Goal: Task Accomplishment & Management: Complete application form

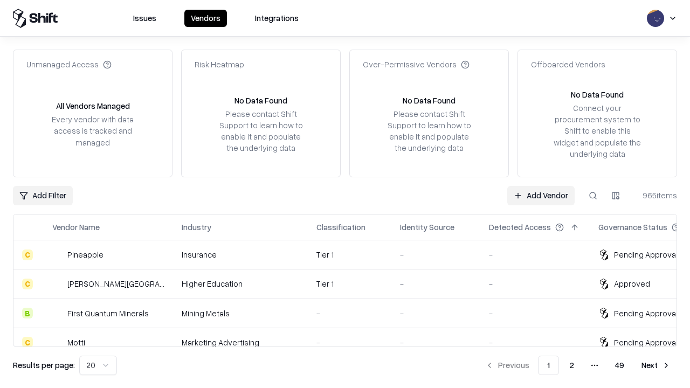
click at [541, 195] on link "Add Vendor" at bounding box center [540, 195] width 67 height 19
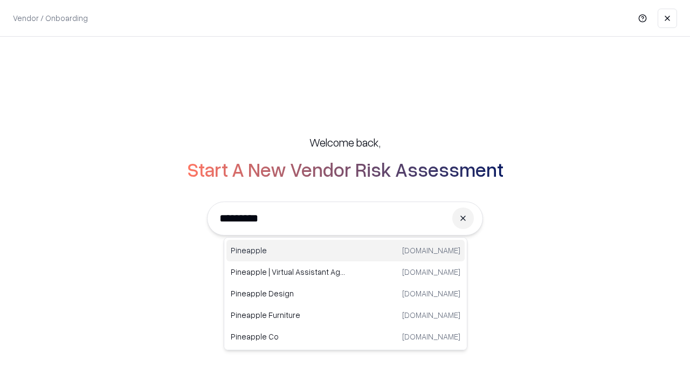
click at [346, 251] on div "Pineapple [DOMAIN_NAME]" at bounding box center [345, 251] width 238 height 22
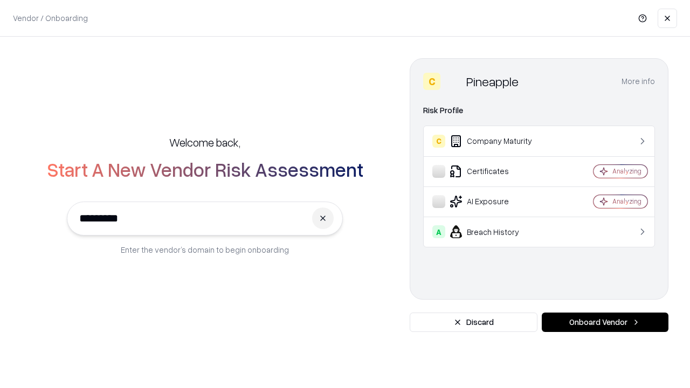
type input "*********"
click at [605, 322] on button "Onboard Vendor" at bounding box center [605, 322] width 127 height 19
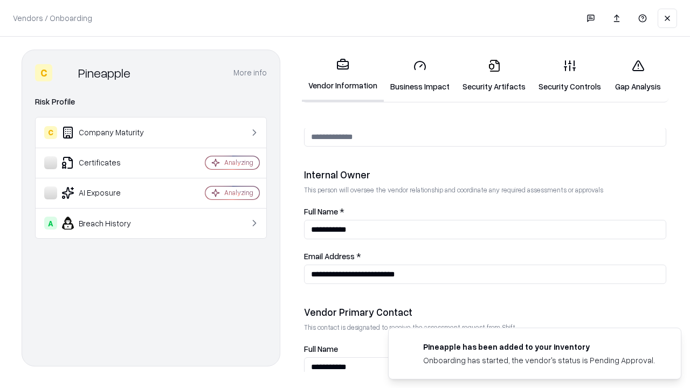
scroll to position [558, 0]
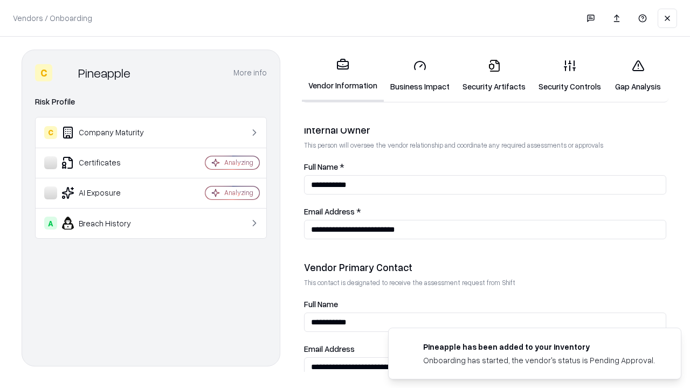
click at [420, 75] on link "Business Impact" at bounding box center [420, 76] width 72 height 50
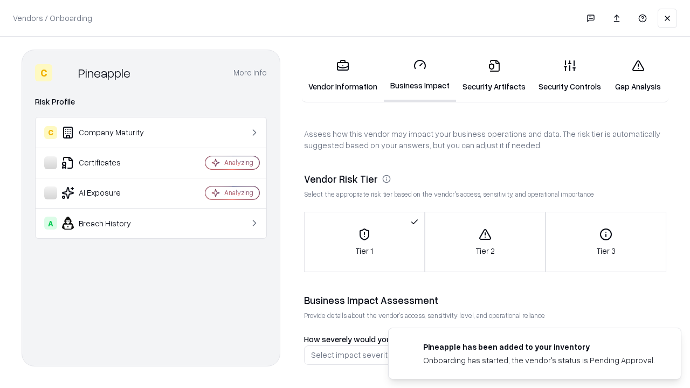
click at [494, 75] on link "Security Artifacts" at bounding box center [494, 76] width 76 height 50
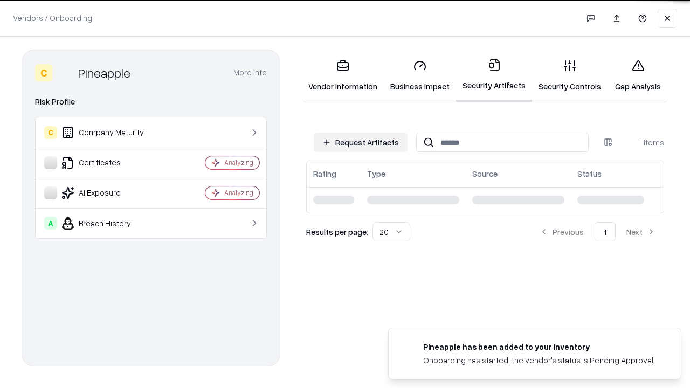
click at [361, 142] on button "Request Artifacts" at bounding box center [361, 142] width 94 height 19
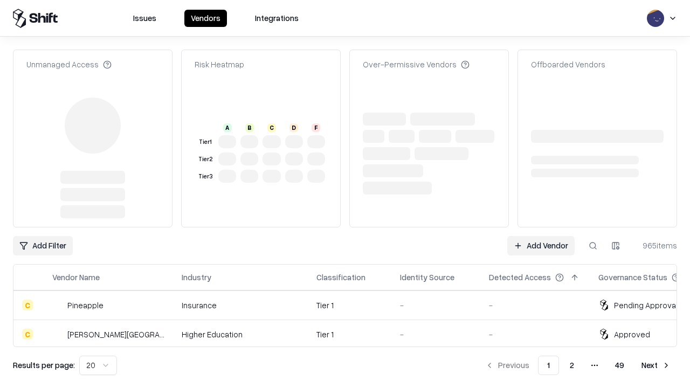
click at [541, 236] on link "Add Vendor" at bounding box center [540, 245] width 67 height 19
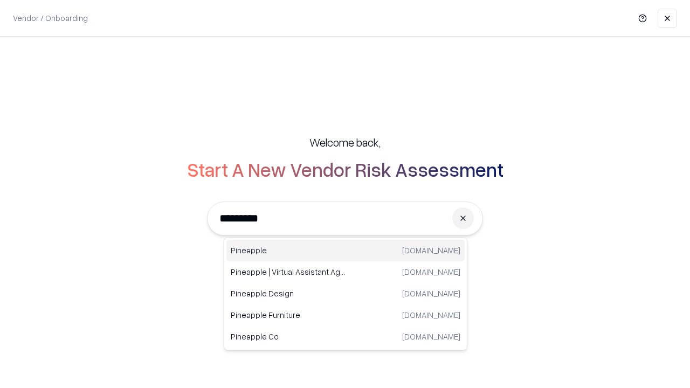
click at [346, 251] on div "Pineapple [DOMAIN_NAME]" at bounding box center [345, 251] width 238 height 22
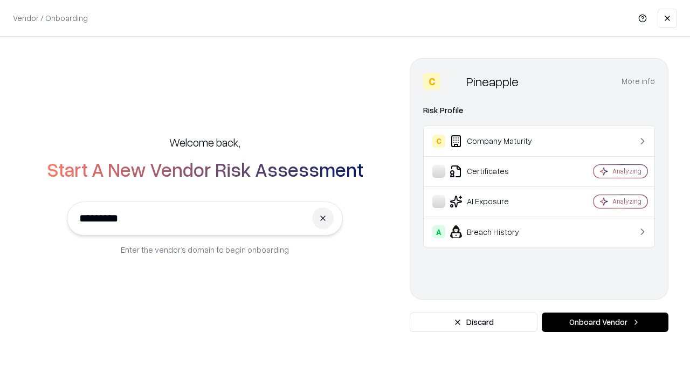
type input "*********"
click at [605, 322] on button "Onboard Vendor" at bounding box center [605, 322] width 127 height 19
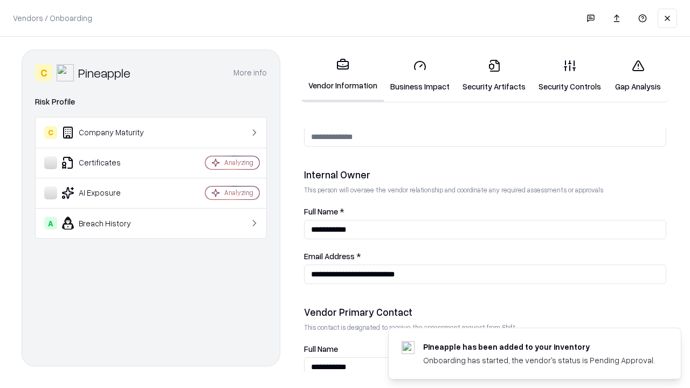
scroll to position [558, 0]
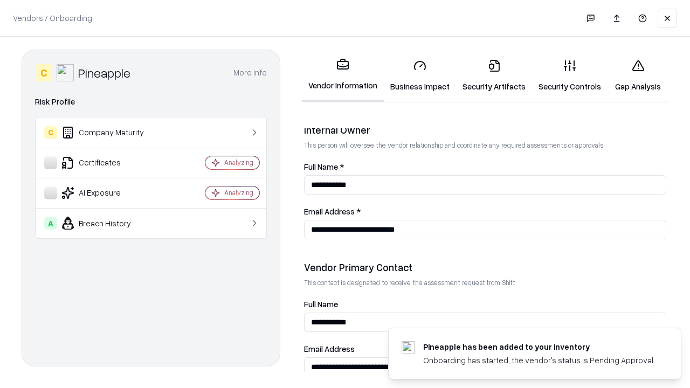
click at [638, 75] on link "Gap Analysis" at bounding box center [638, 76] width 61 height 50
